Goal: Book appointment/travel/reservation

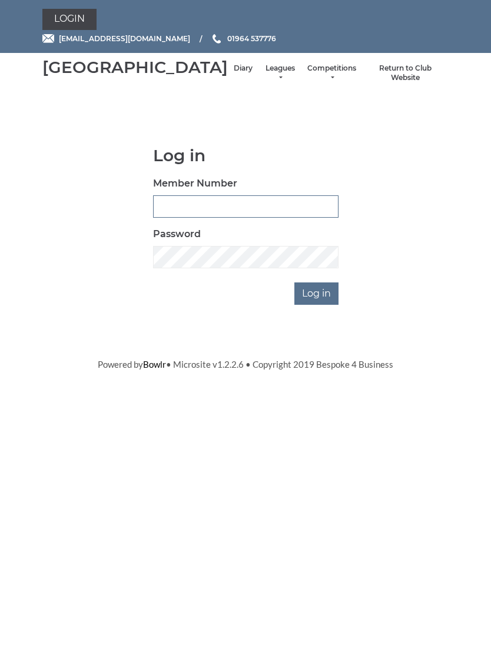
type input "1039"
click at [317, 305] on input "Log in" at bounding box center [316, 293] width 44 height 22
click at [324, 302] on input "Log in" at bounding box center [316, 293] width 44 height 22
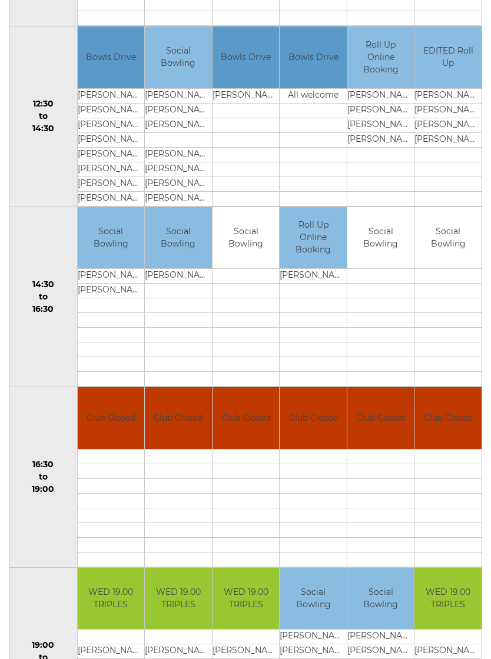
scroll to position [536, 0]
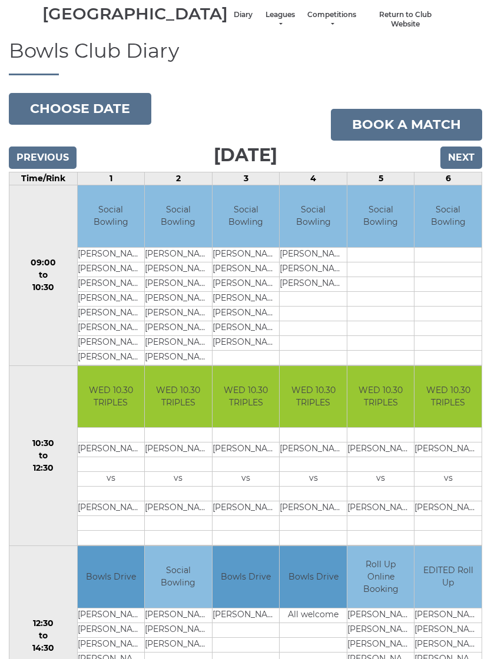
click at [461, 169] on input "Next" at bounding box center [461, 158] width 42 height 22
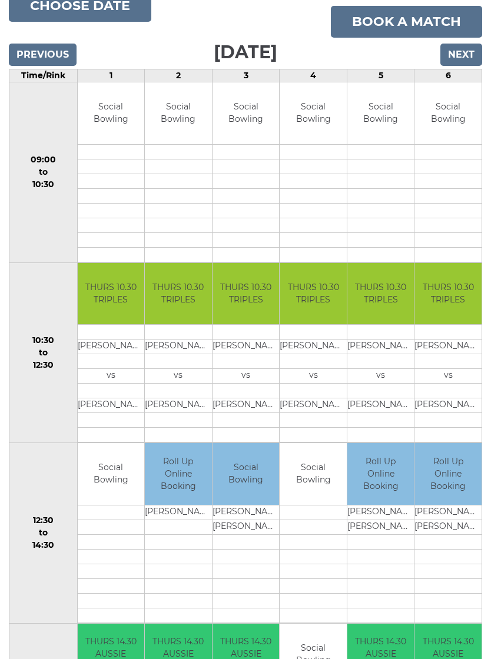
scroll to position [154, 0]
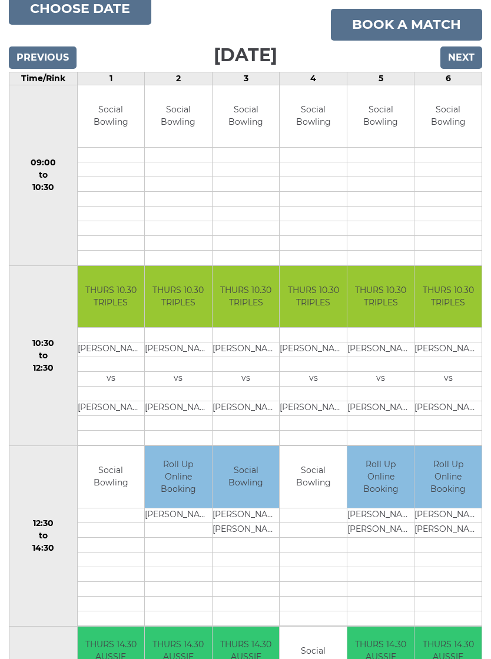
click at [460, 65] on input "Next" at bounding box center [461, 57] width 42 height 22
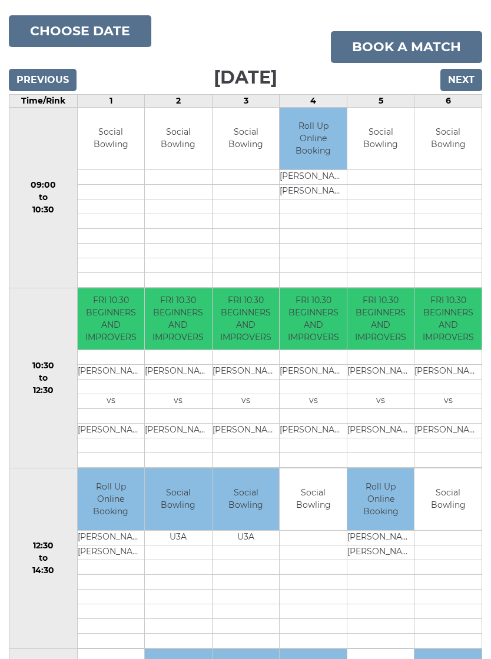
scroll to position [131, 0]
click at [466, 92] on input "Next" at bounding box center [461, 80] width 42 height 22
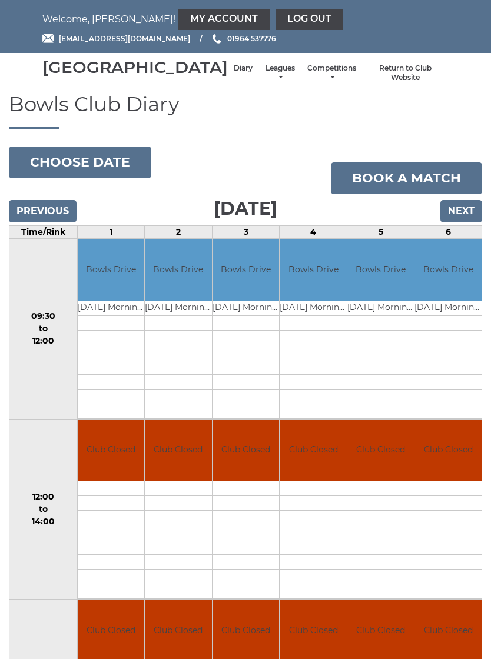
click at [464, 222] on input "Next" at bounding box center [461, 211] width 42 height 22
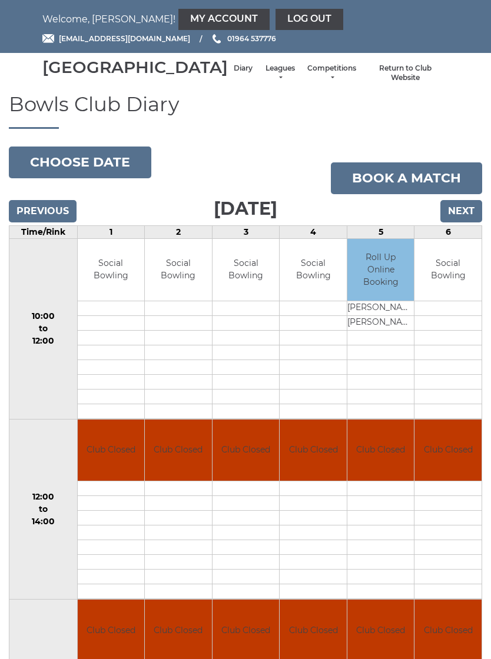
click at [463, 222] on input "Next" at bounding box center [461, 211] width 42 height 22
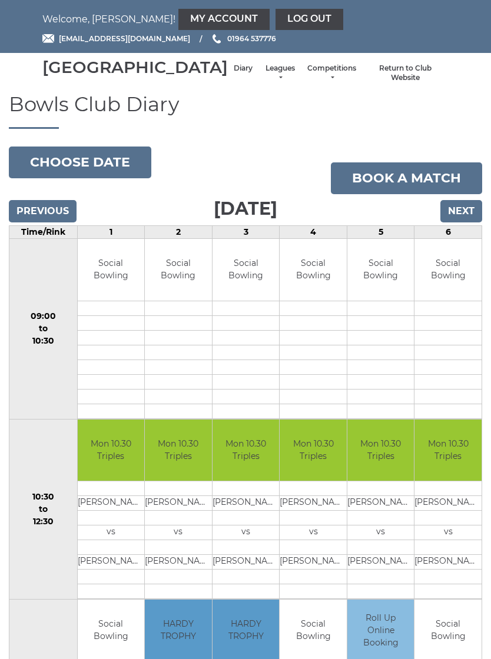
click at [463, 222] on input "Next" at bounding box center [461, 211] width 42 height 22
